Goal: Task Accomplishment & Management: Complete application form

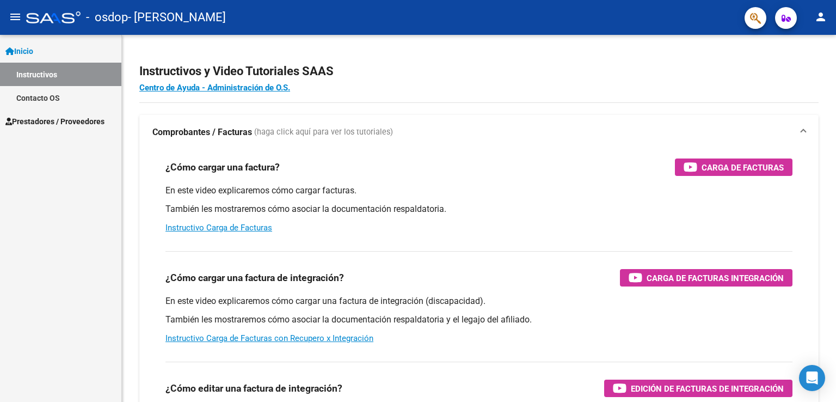
click at [825, 17] on mat-icon "person" at bounding box center [820, 16] width 13 height 13
click at [801, 47] on button "person Mi Perfil" at bounding box center [798, 46] width 66 height 26
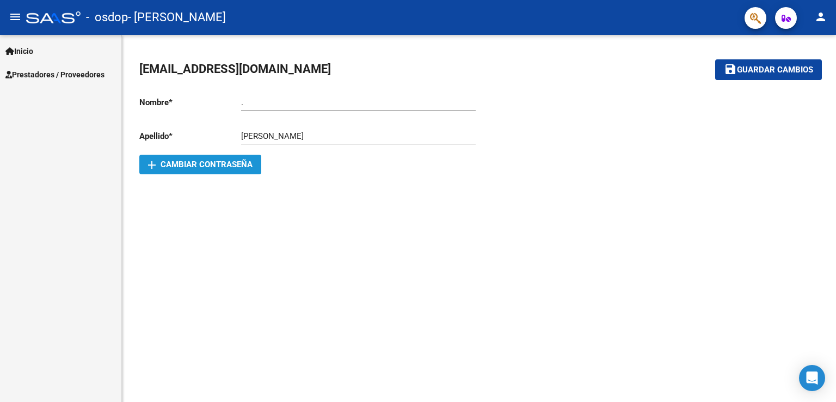
click at [228, 164] on span "add Cambiar Contraseña" at bounding box center [200, 165] width 105 height 10
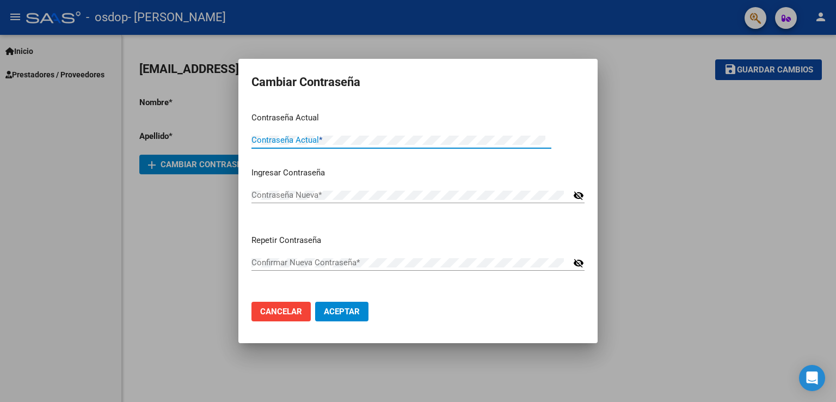
click at [274, 309] on span "Cancelar" at bounding box center [281, 311] width 42 height 10
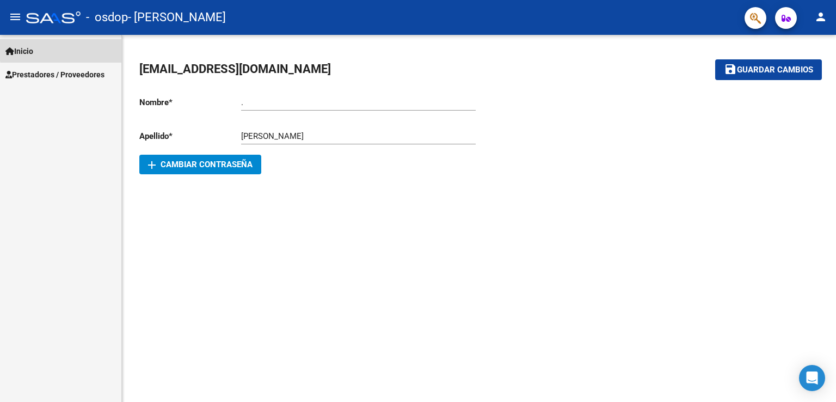
click at [88, 47] on link "Inicio" at bounding box center [60, 50] width 121 height 23
click at [55, 51] on link "Inicio" at bounding box center [60, 50] width 121 height 23
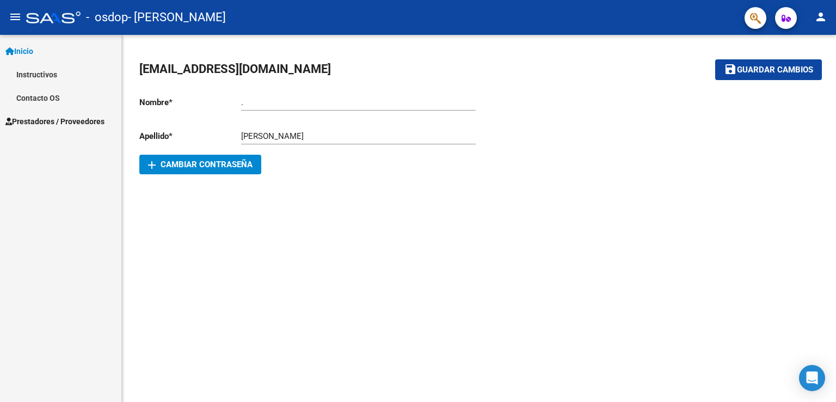
click at [39, 116] on span "Prestadores / Proveedores" at bounding box center [54, 121] width 99 height 12
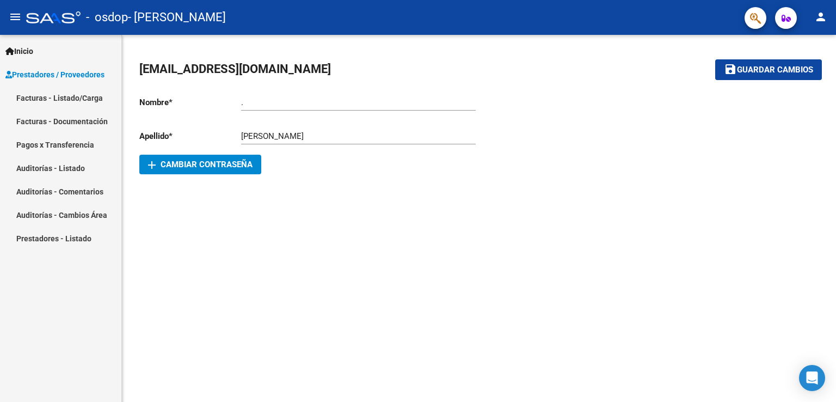
click at [26, 94] on link "Facturas - Listado/Carga" at bounding box center [60, 97] width 121 height 23
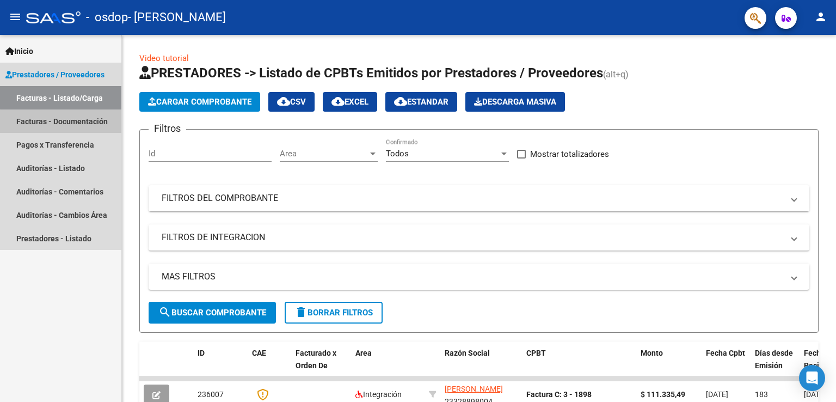
click at [67, 125] on link "Facturas - Documentación" at bounding box center [60, 120] width 121 height 23
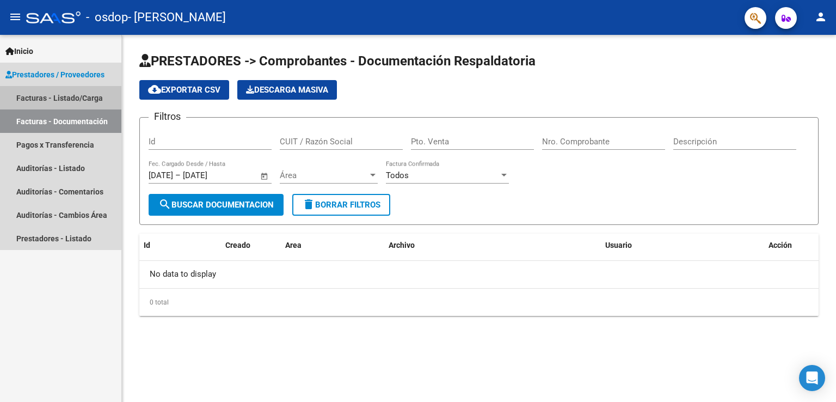
click at [66, 100] on link "Facturas - Listado/Carga" at bounding box center [60, 97] width 121 height 23
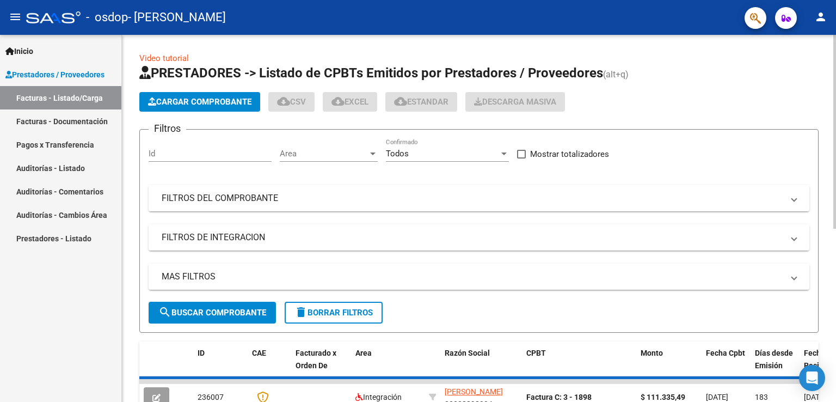
click at [186, 106] on span "Cargar Comprobante" at bounding box center [199, 102] width 103 height 10
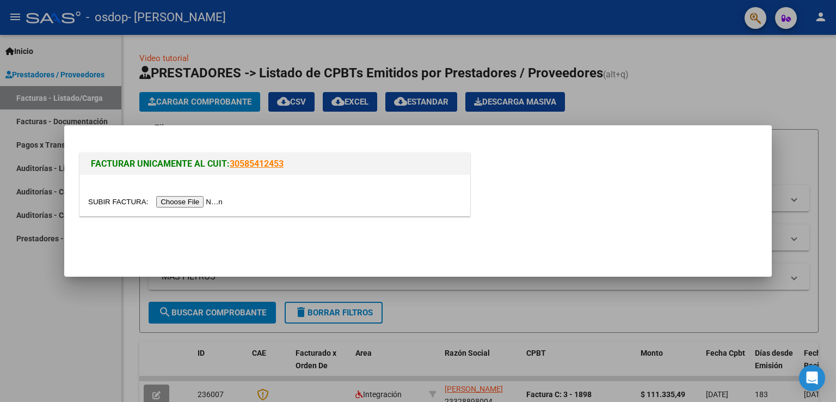
click at [181, 197] on input "file" at bounding box center [157, 201] width 138 height 11
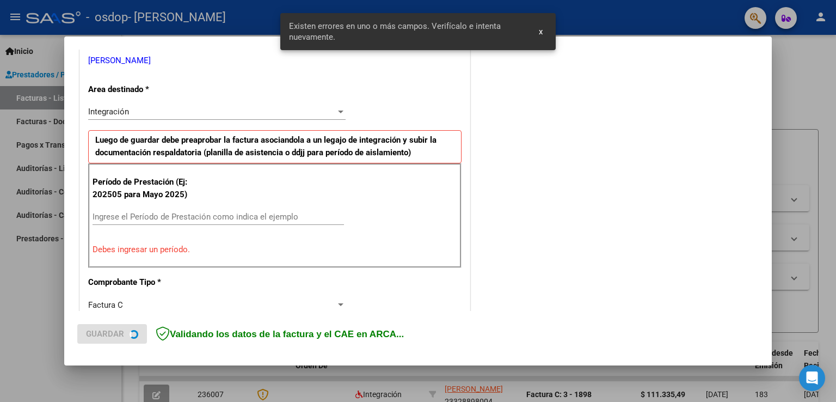
scroll to position [227, 0]
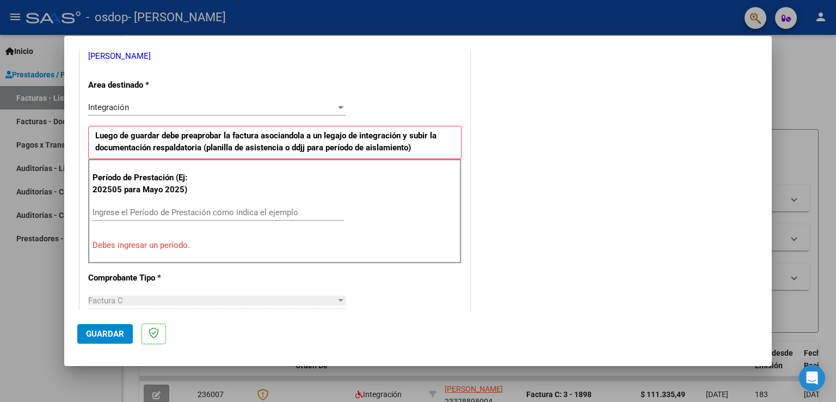
click at [191, 217] on div "Ingrese el Período de Prestación como indica el ejemplo" at bounding box center [219, 212] width 252 height 16
click at [301, 112] on div "Integración" at bounding box center [212, 107] width 248 height 10
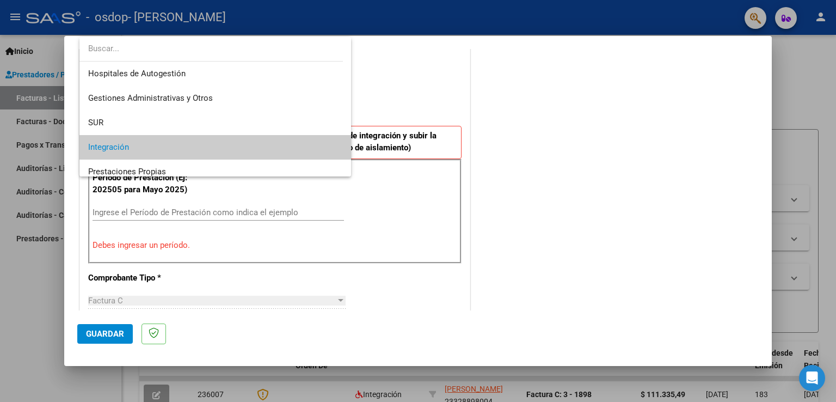
scroll to position [40, 0]
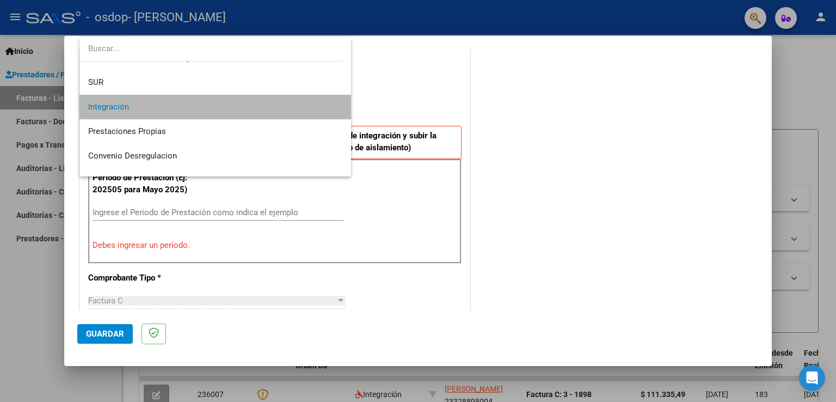
click at [297, 116] on span "Integración" at bounding box center [215, 107] width 255 height 24
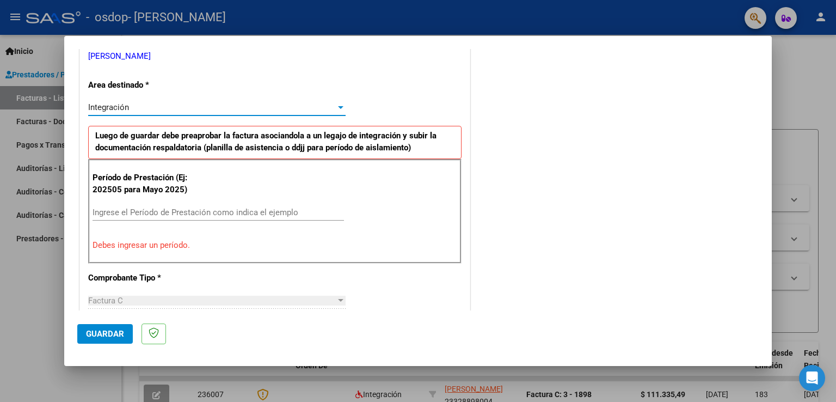
click at [211, 214] on input "Ingrese el Período de Prestación como indica el ejemplo" at bounding box center [219, 212] width 252 height 10
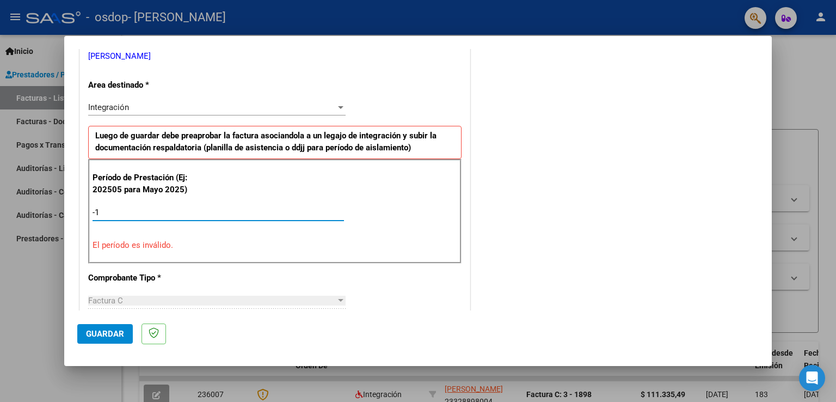
type input "-2"
type input "-1"
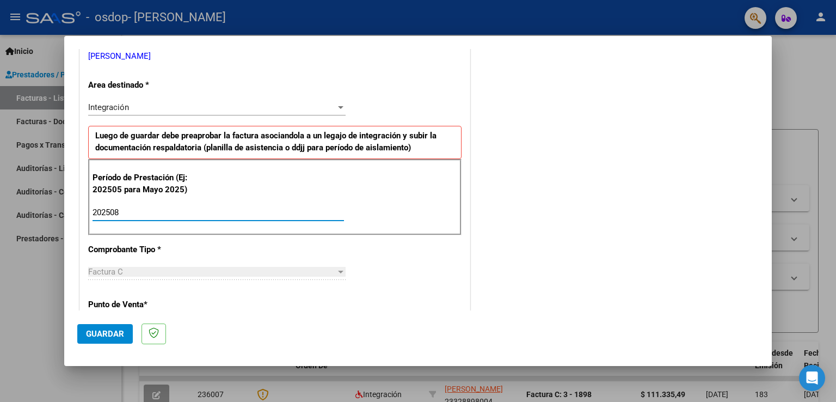
type input "202508"
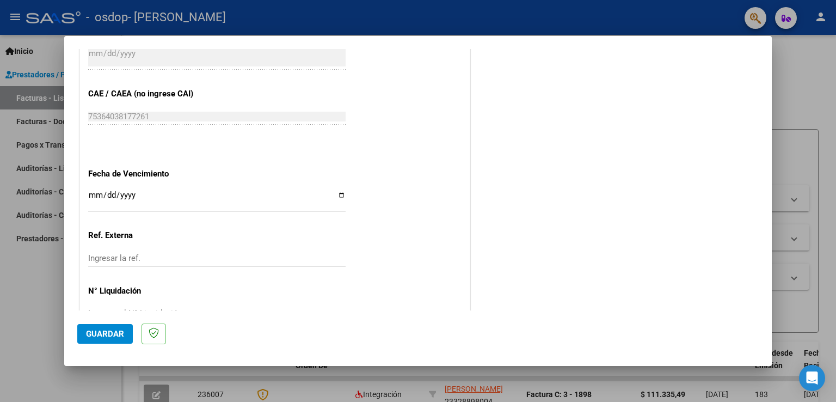
scroll to position [696, 0]
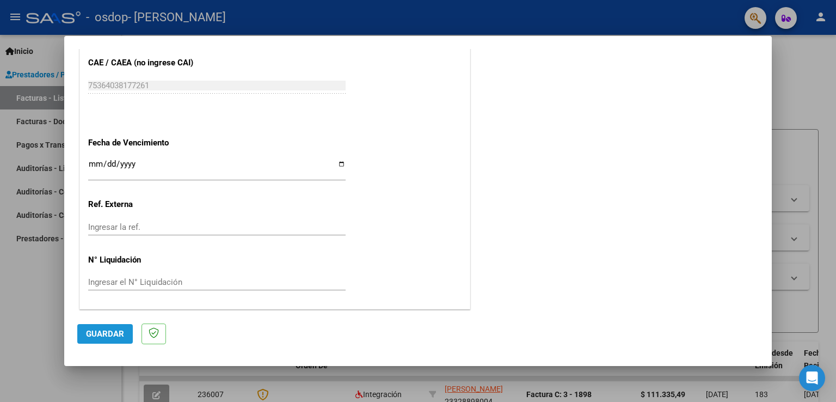
click at [103, 337] on span "Guardar" at bounding box center [105, 334] width 38 height 10
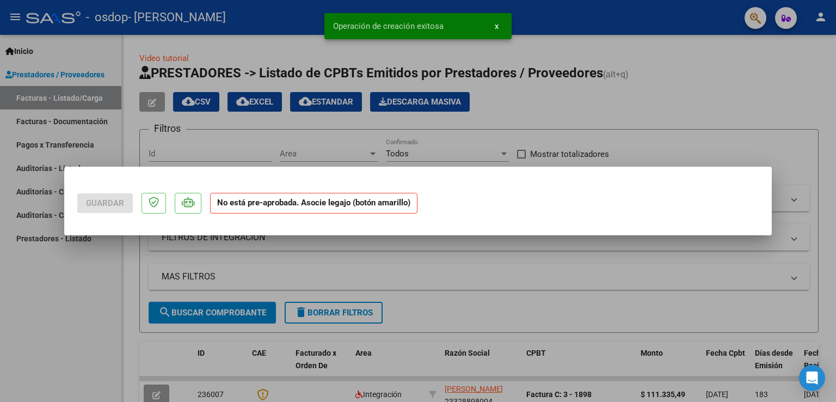
scroll to position [0, 0]
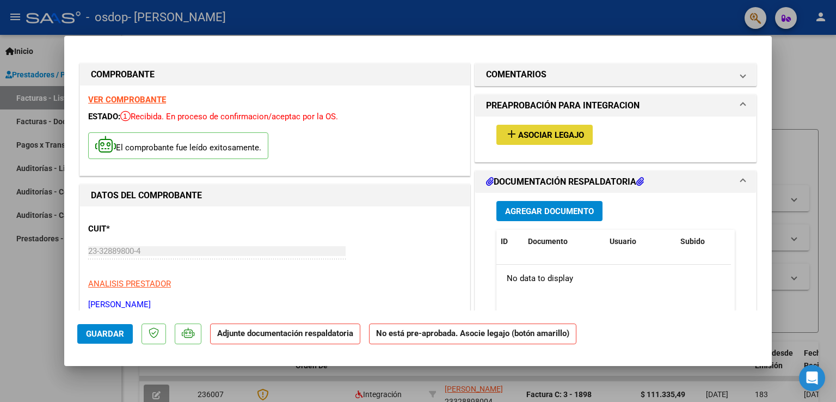
click at [566, 130] on span "add Asociar Legajo" at bounding box center [544, 135] width 79 height 10
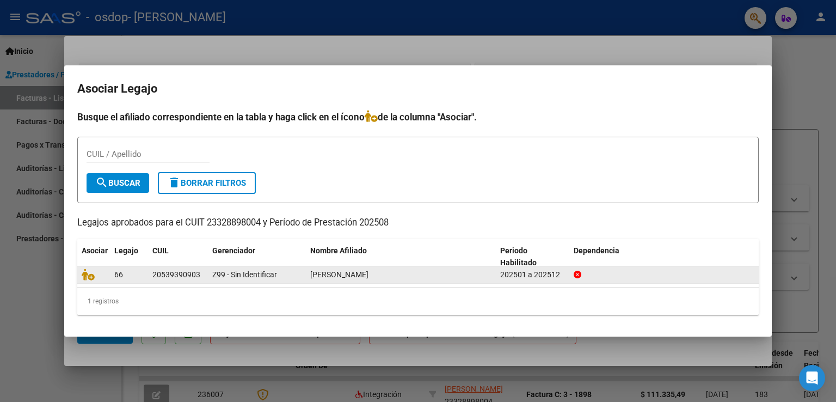
click at [338, 275] on span "[PERSON_NAME]" at bounding box center [339, 274] width 58 height 9
click at [155, 277] on div "20539390903" at bounding box center [176, 274] width 48 height 13
click at [90, 277] on icon at bounding box center [88, 274] width 13 height 12
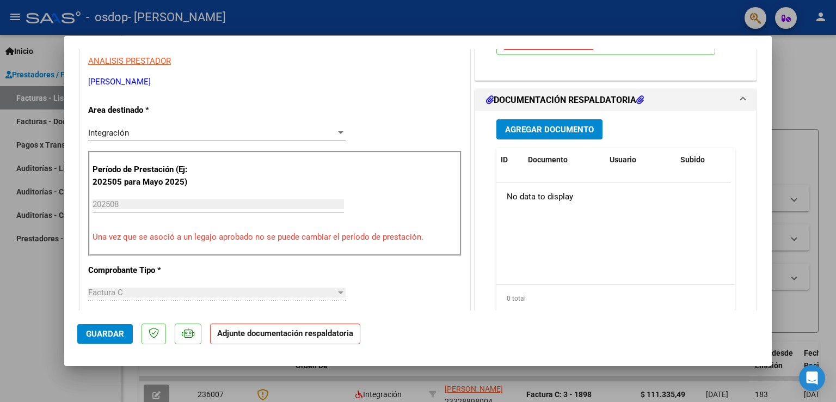
scroll to position [256, 0]
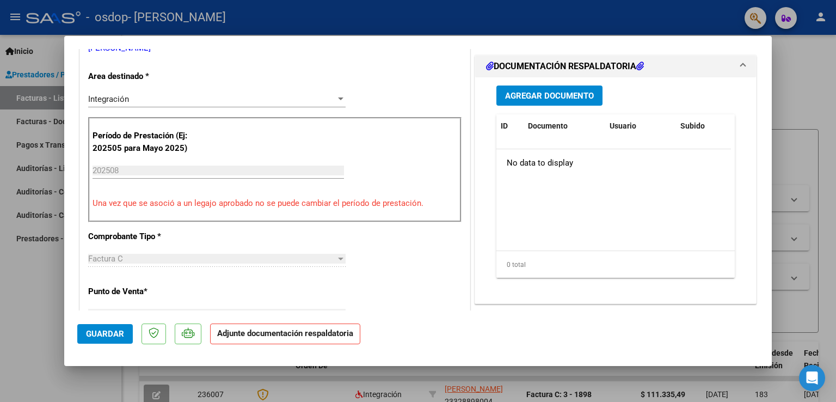
click at [566, 87] on button "Agregar Documento" at bounding box center [549, 95] width 106 height 20
click at [563, 95] on span "Agregar Documento" at bounding box center [549, 96] width 89 height 10
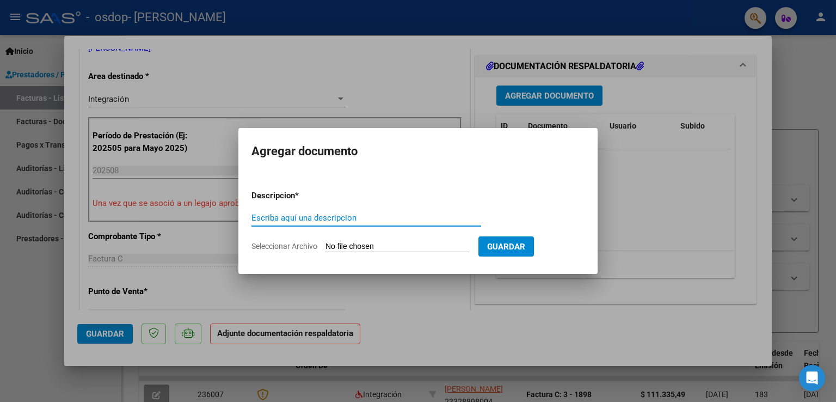
click at [355, 248] on input "Seleccionar Archivo" at bounding box center [398, 247] width 144 height 10
type input "C:\fakepath\agosto asist [PERSON_NAME].pdf"
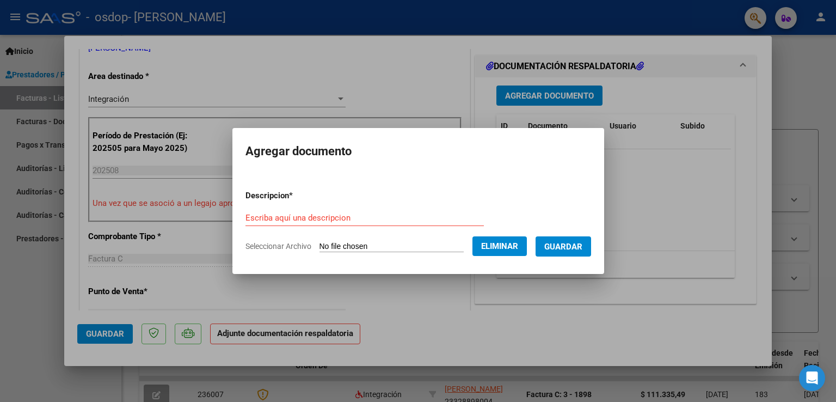
click at [303, 220] on input "Escriba aquí una descripcion" at bounding box center [365, 218] width 238 height 10
type input "ASISTENCIA"
click at [578, 256] on button "Guardar" at bounding box center [564, 246] width 56 height 20
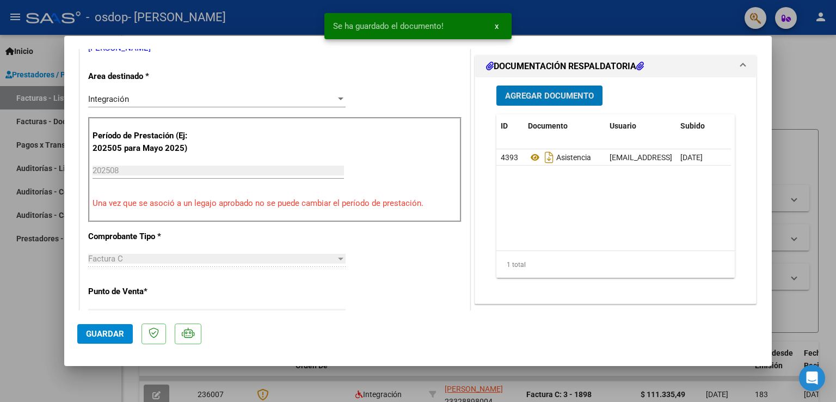
click at [564, 94] on span "Agregar Documento" at bounding box center [549, 96] width 89 height 10
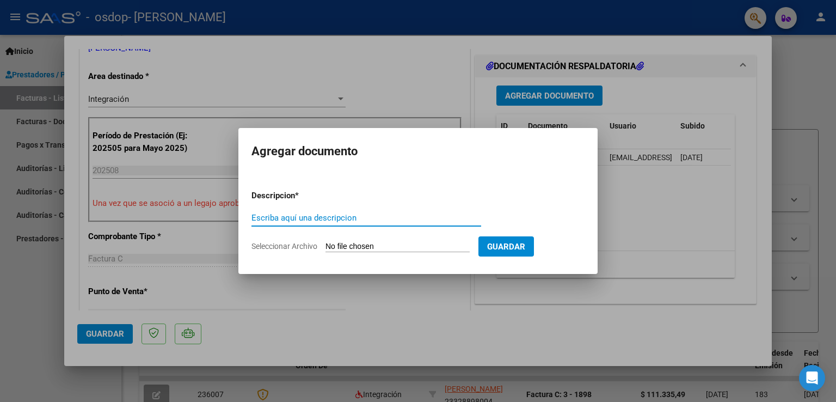
click at [340, 219] on input "Escriba aquí una descripcion" at bounding box center [367, 218] width 230 height 10
click at [263, 195] on p "Descripcion *" at bounding box center [302, 195] width 100 height 13
click at [346, 246] on input "Seleccionar Archivo" at bounding box center [398, 247] width 144 height 10
type input "C:\fakepath\autorización [PERSON_NAME].png"
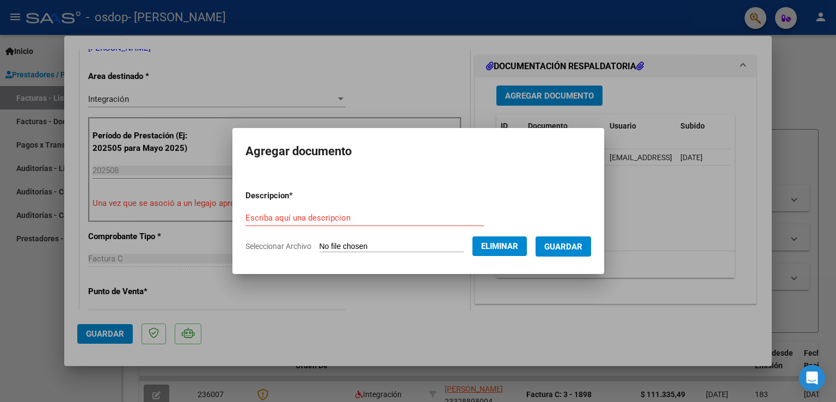
click at [346, 220] on input "Escriba aquí una descripcion" at bounding box center [365, 218] width 238 height 10
type input "AUTORIZACIÓN"
click at [591, 252] on button "Guardar" at bounding box center [564, 246] width 56 height 20
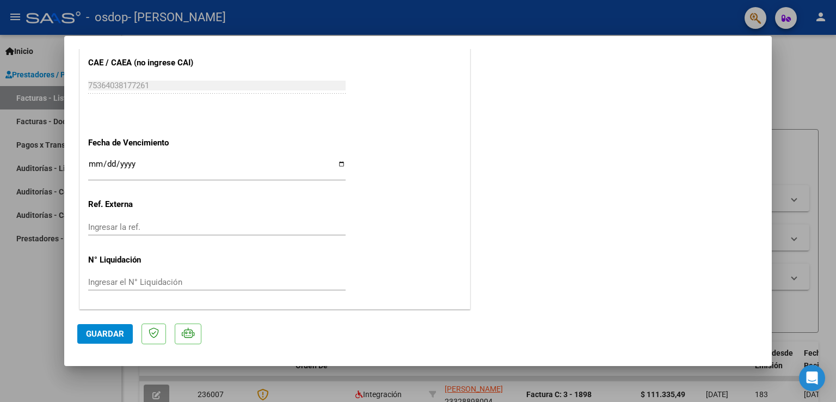
scroll to position [658, 0]
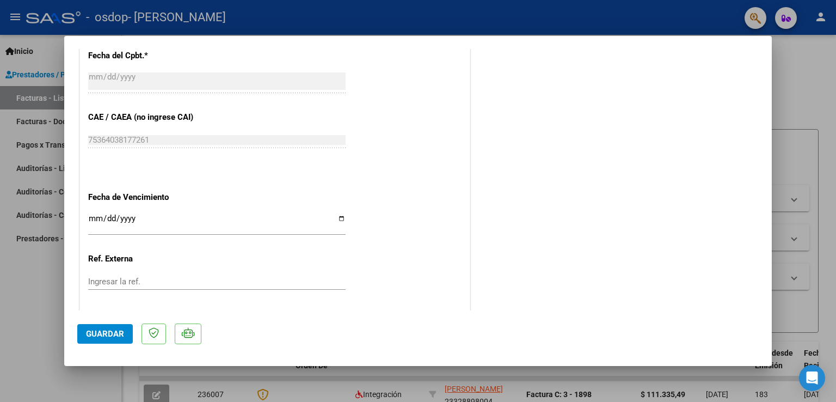
click at [94, 334] on span "Guardar" at bounding box center [105, 334] width 38 height 10
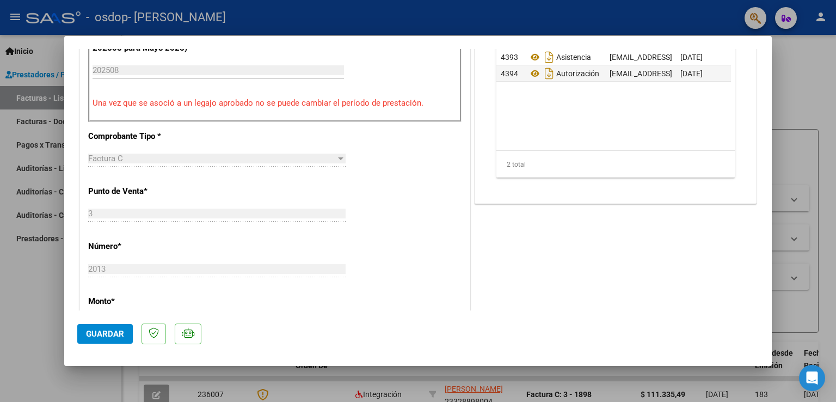
scroll to position [0, 0]
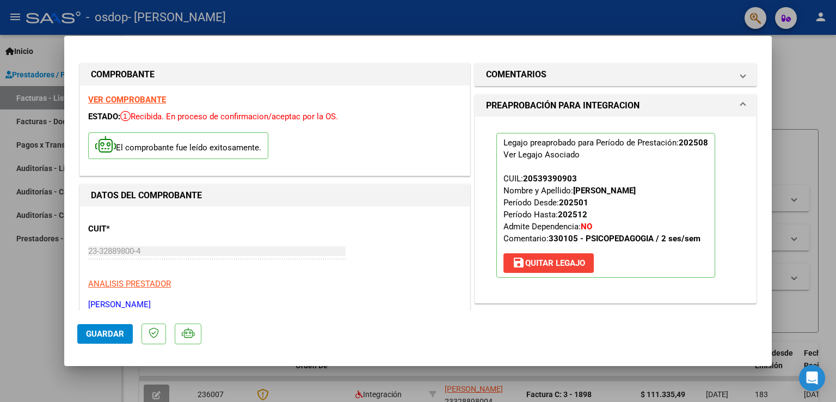
click at [375, 23] on div at bounding box center [418, 201] width 836 height 402
